Goal: Task Accomplishment & Management: Manage account settings

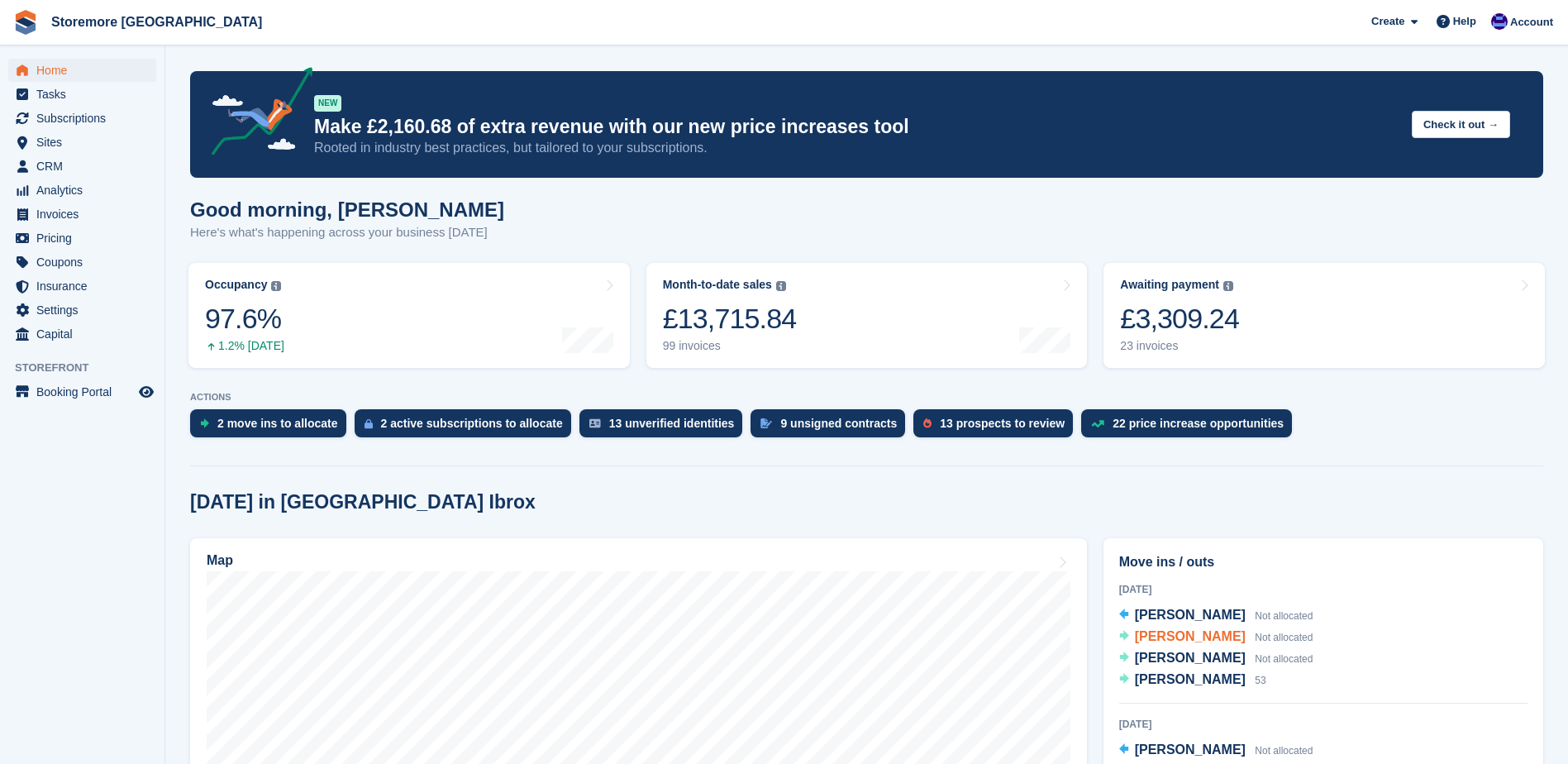
click at [1208, 642] on span "[PERSON_NAME]" at bounding box center [1189, 635] width 110 height 14
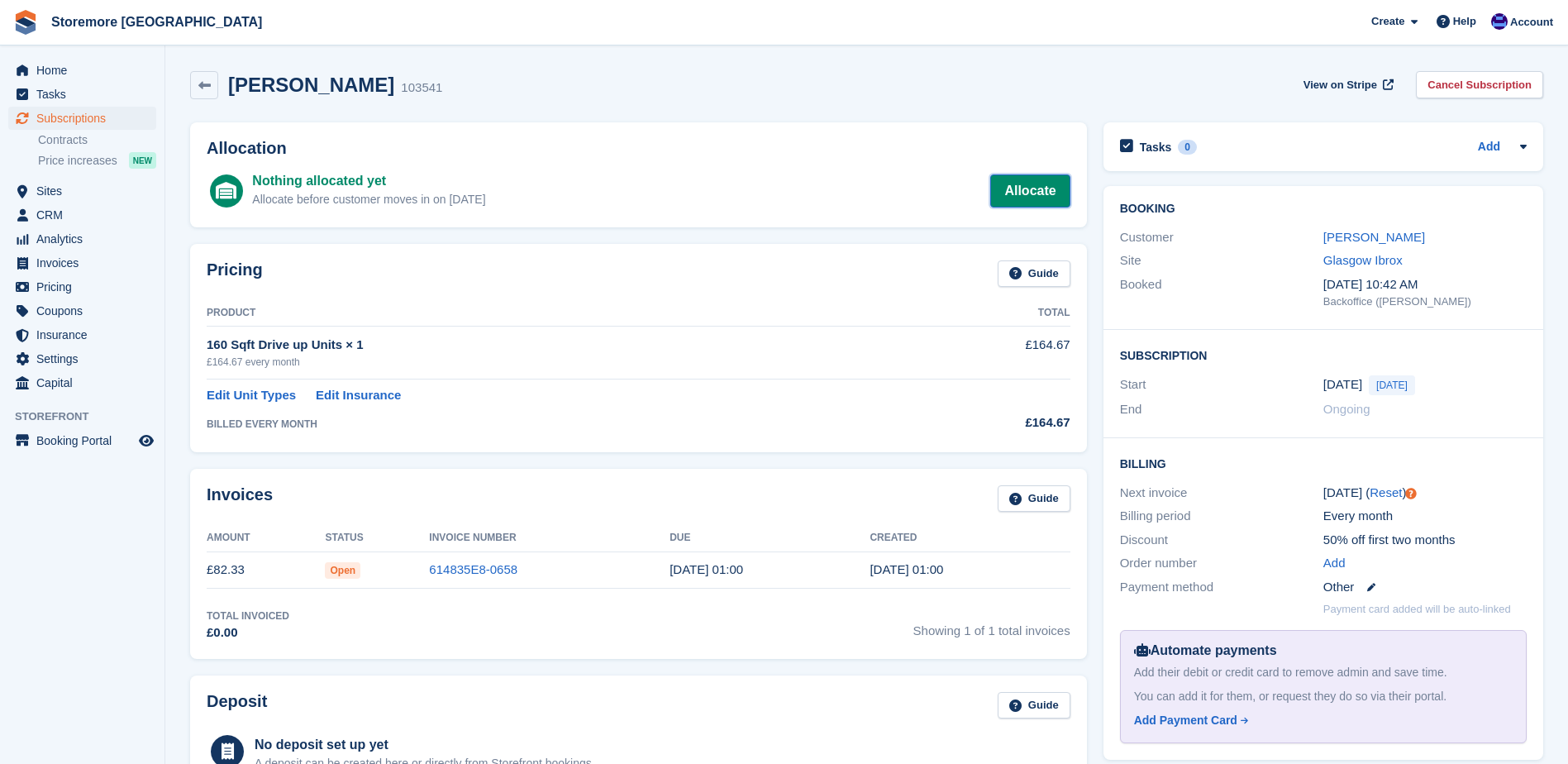
click at [1013, 197] on link "Allocate" at bounding box center [1030, 191] width 79 height 33
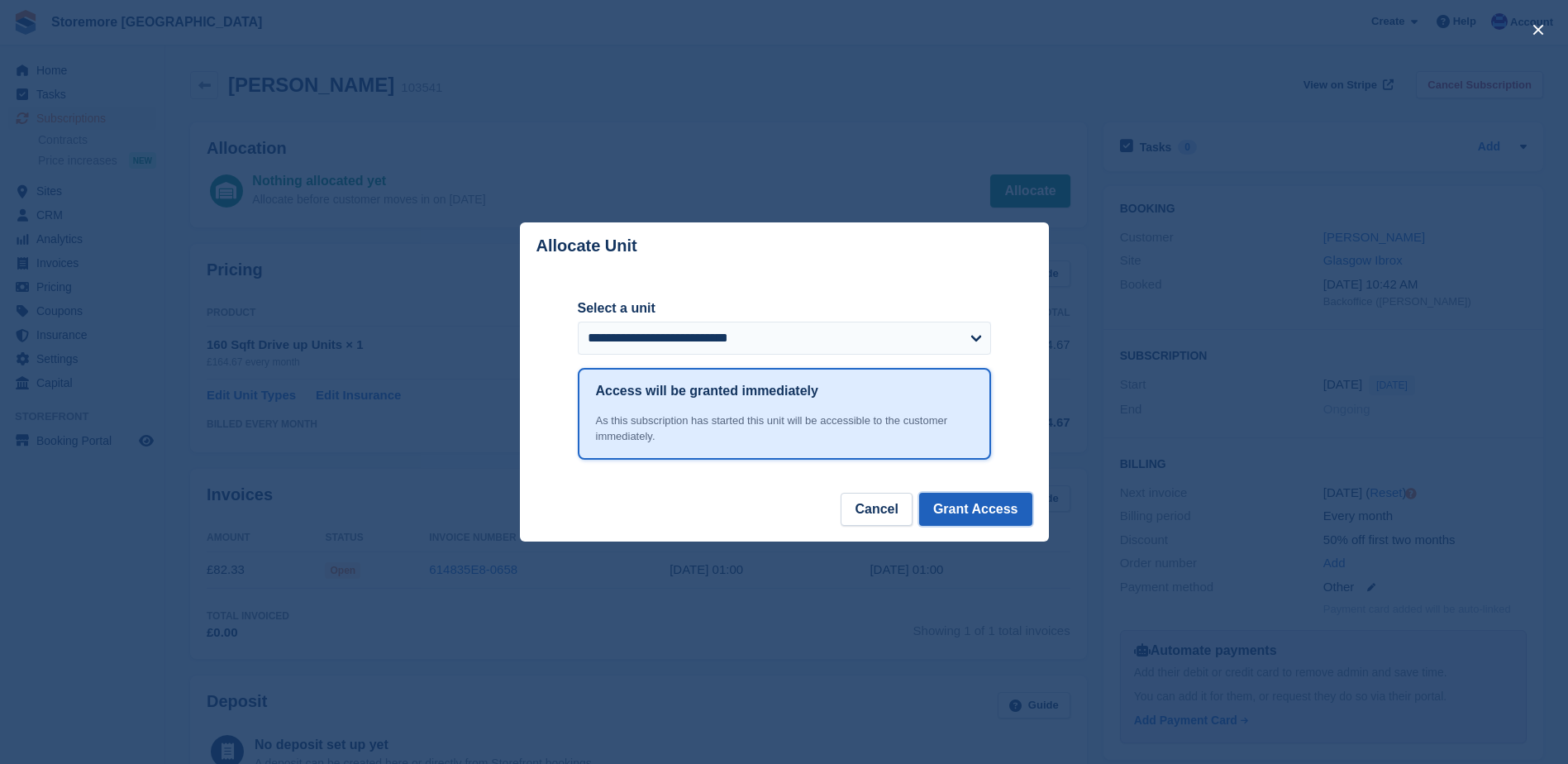
click at [1008, 503] on button "Grant Access" at bounding box center [976, 509] width 113 height 33
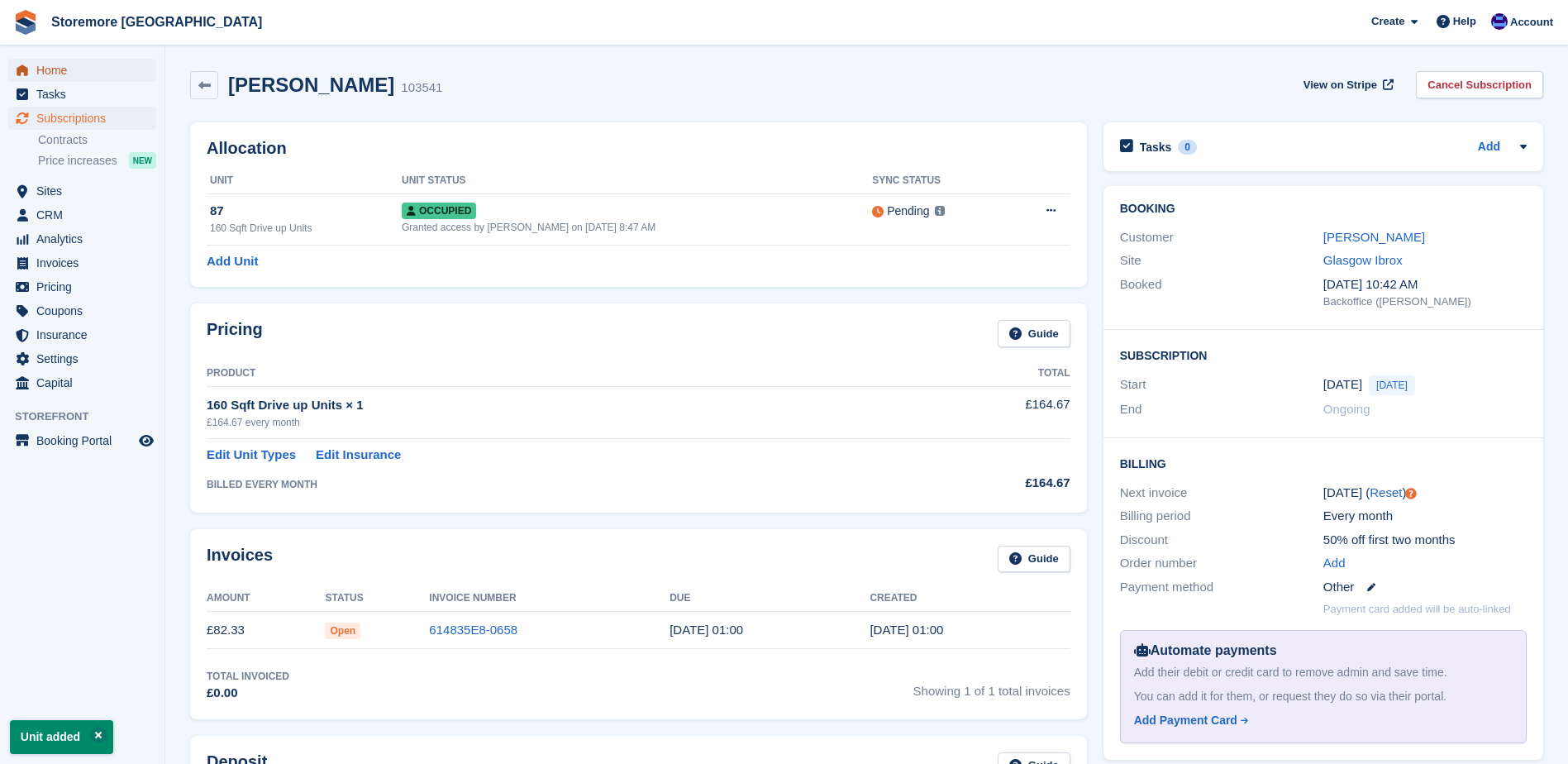
click at [64, 69] on span "Home" at bounding box center [86, 69] width 99 height 23
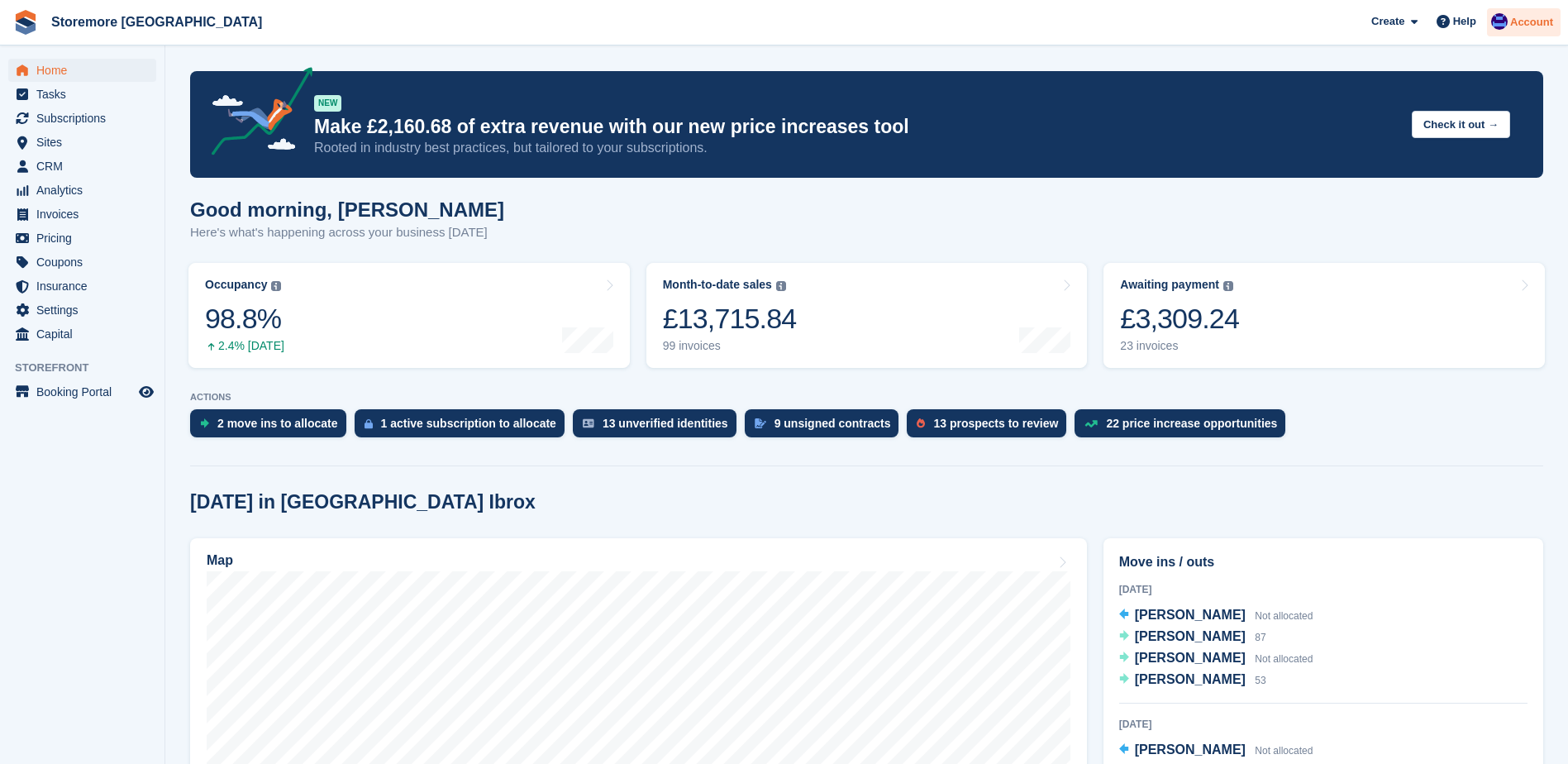
click at [1555, 19] on div "Account" at bounding box center [1523, 23] width 74 height 29
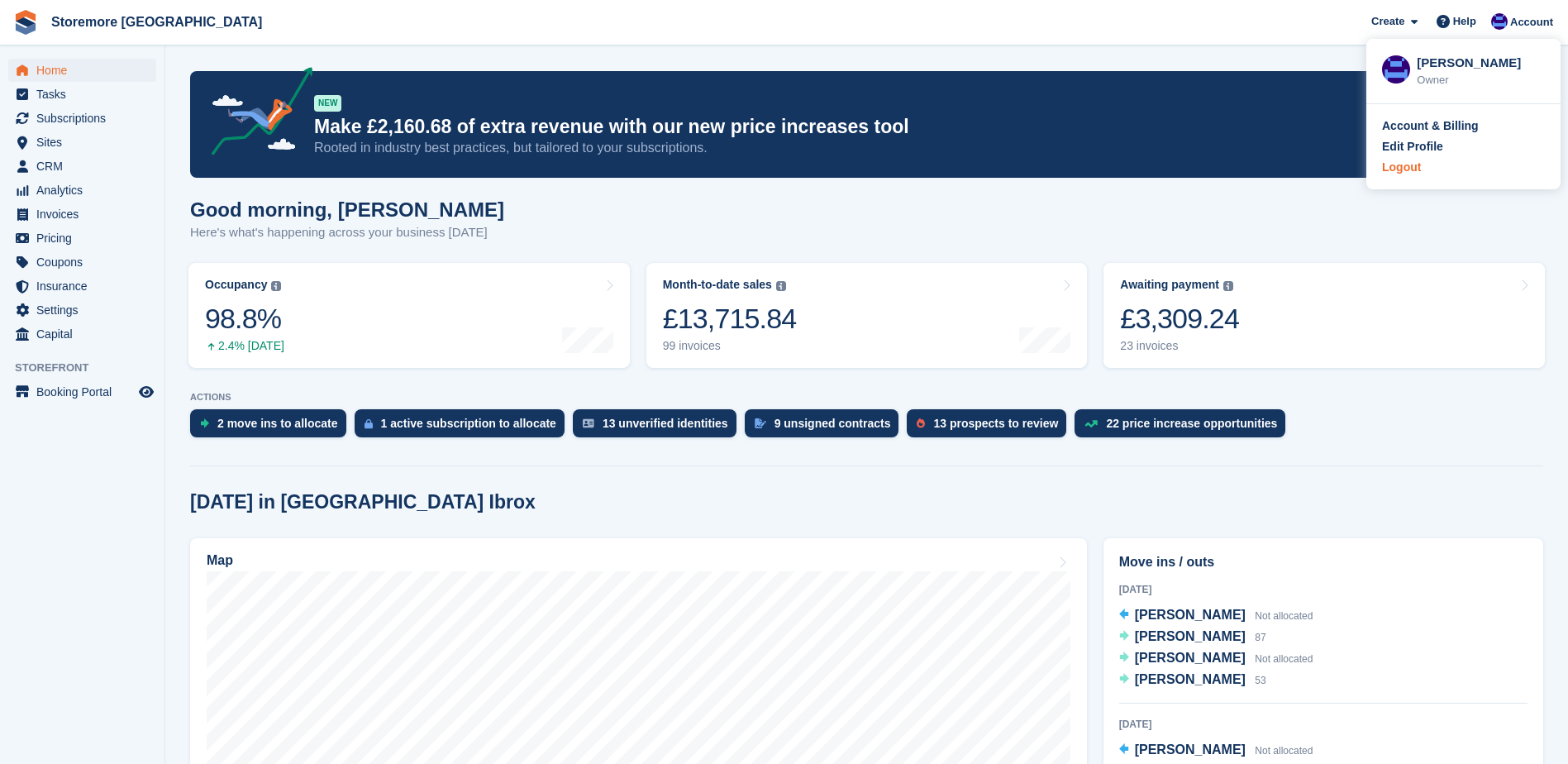
click at [1408, 171] on div "Logout" at bounding box center [1401, 167] width 39 height 17
